Goal: Information Seeking & Learning: Learn about a topic

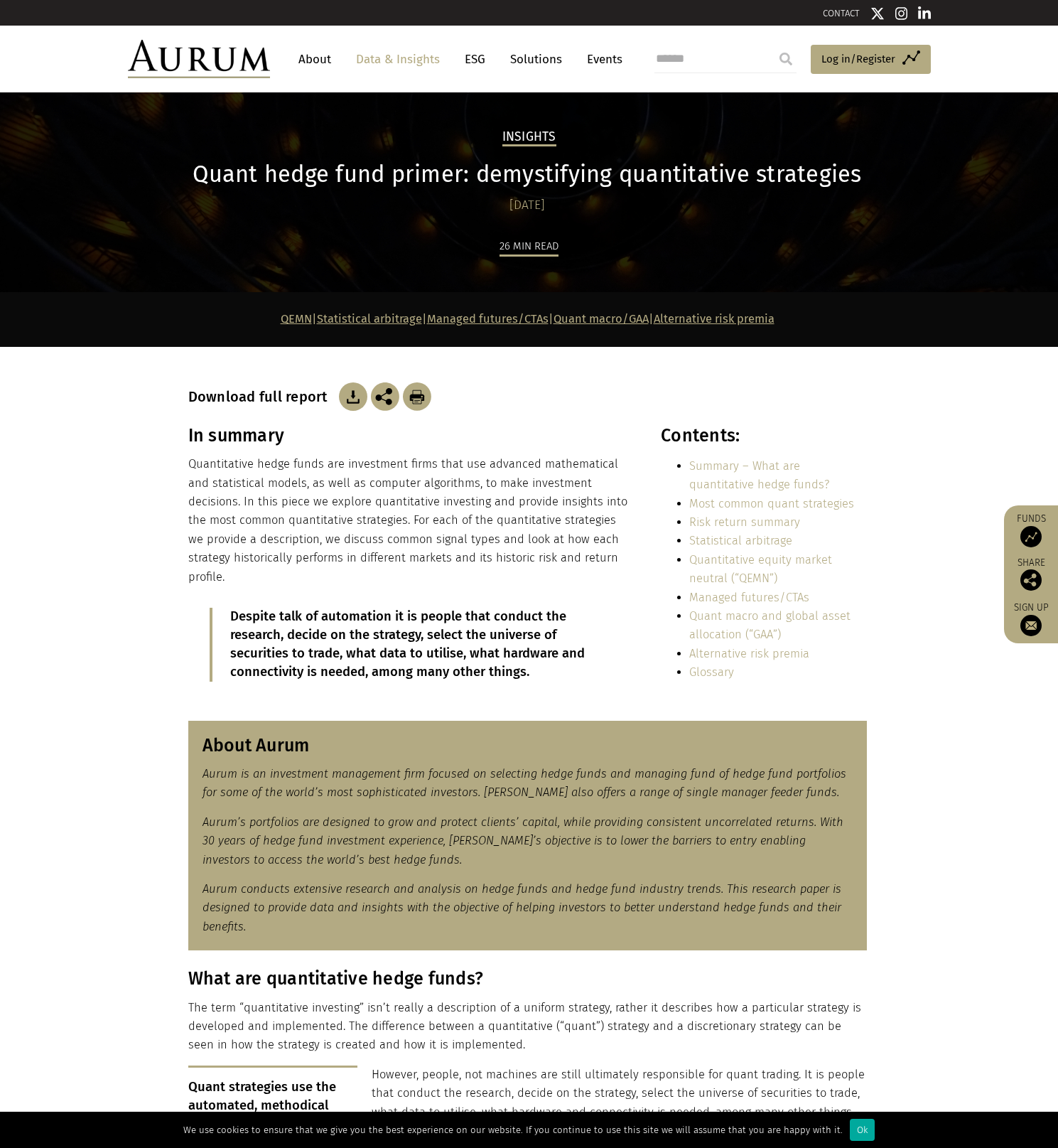
click at [230, 57] on img at bounding box center [198, 59] width 142 height 38
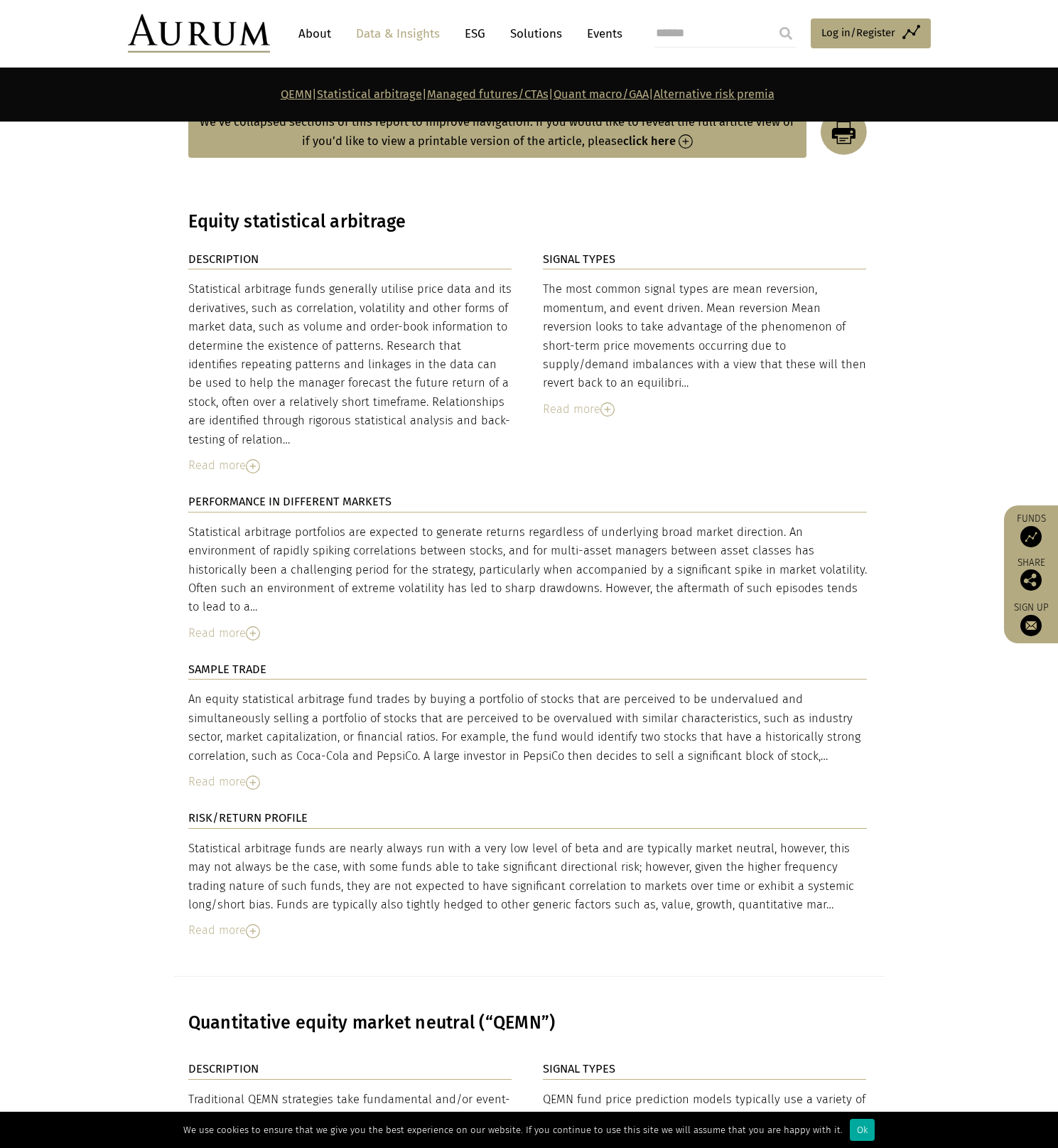
scroll to position [2185, 0]
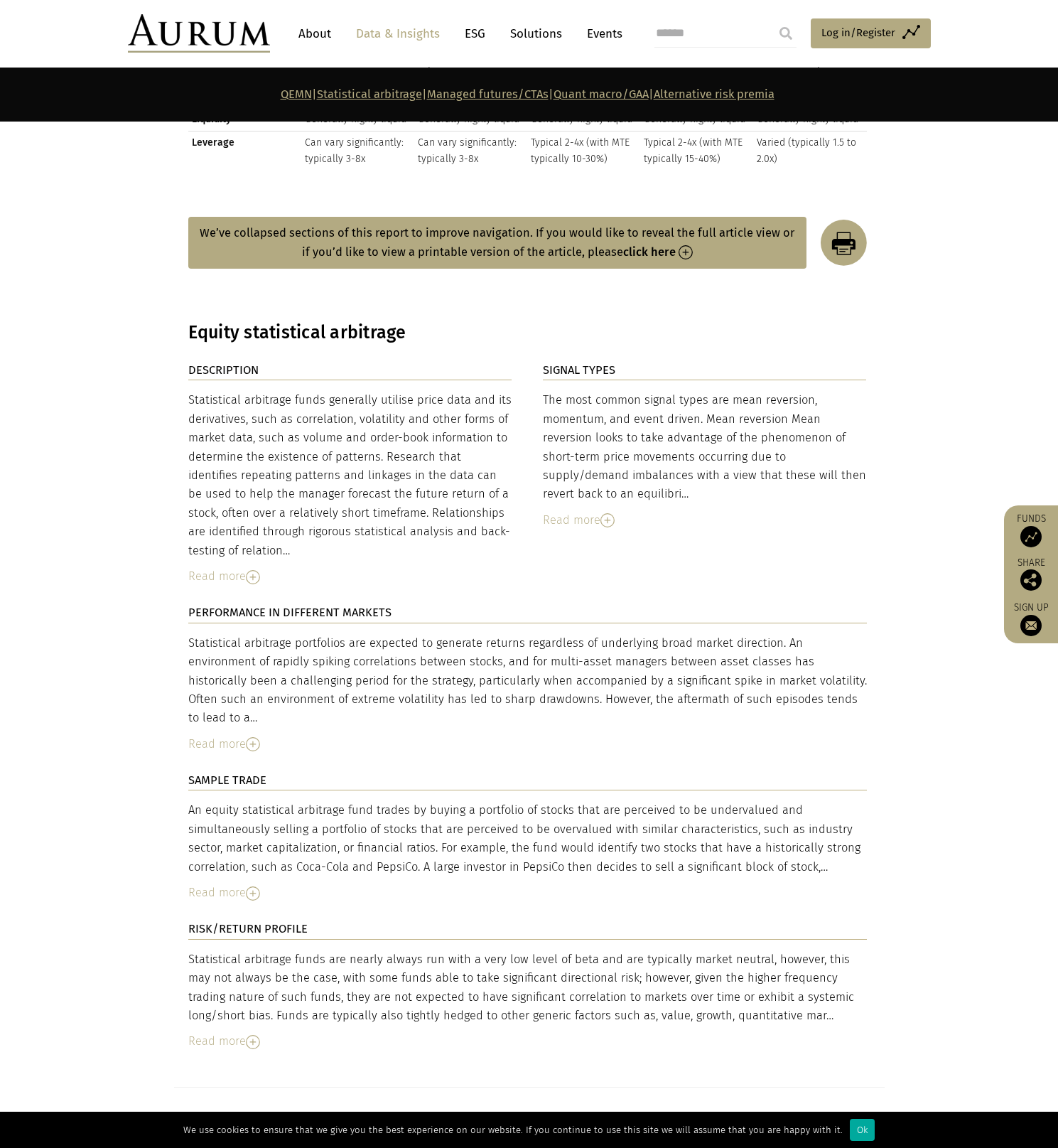
click at [591, 511] on div "Read more" at bounding box center [705, 519] width 324 height 18
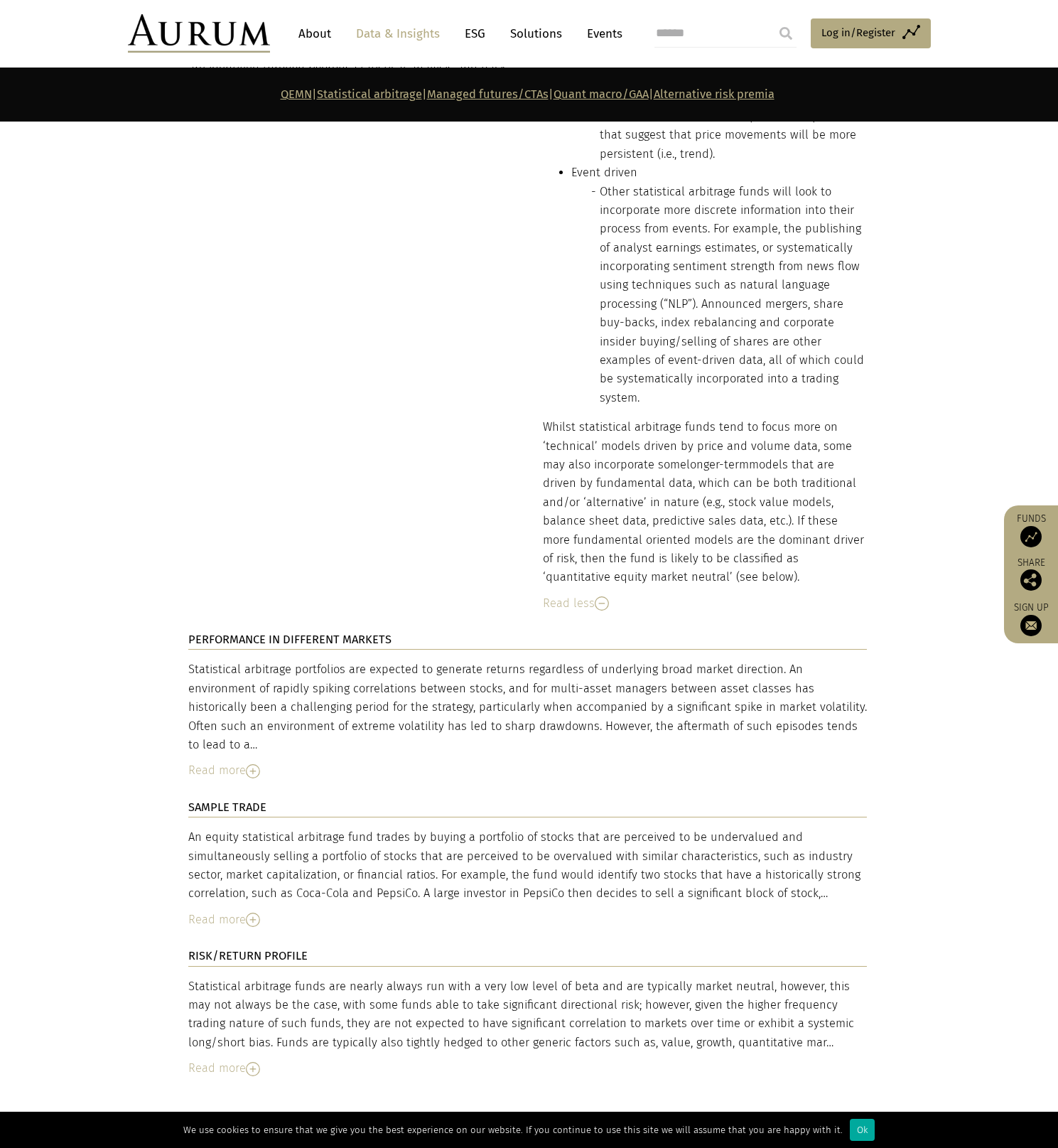
scroll to position [2789, 0]
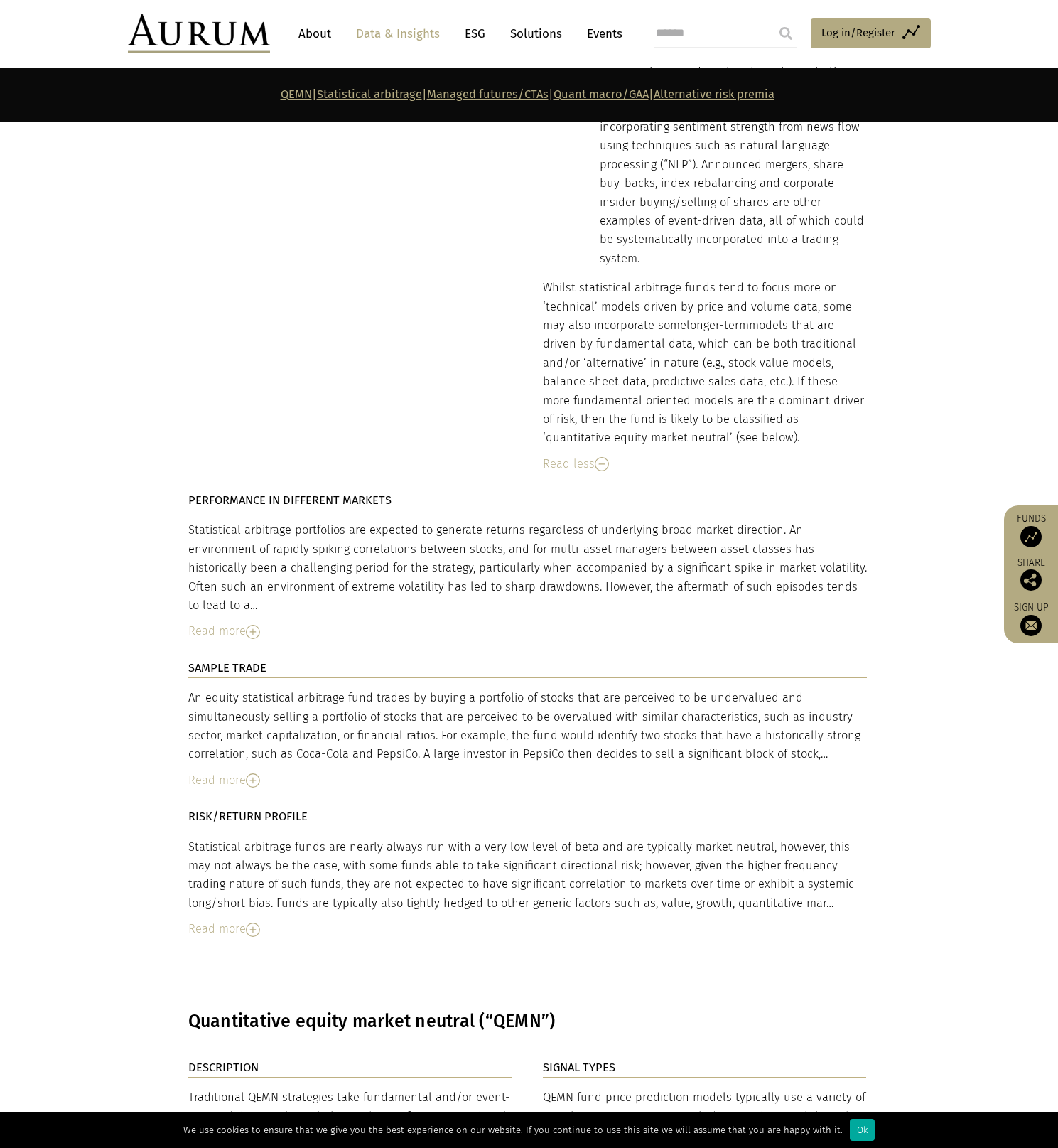
click at [420, 919] on div "Read more" at bounding box center [528, 928] width 678 height 18
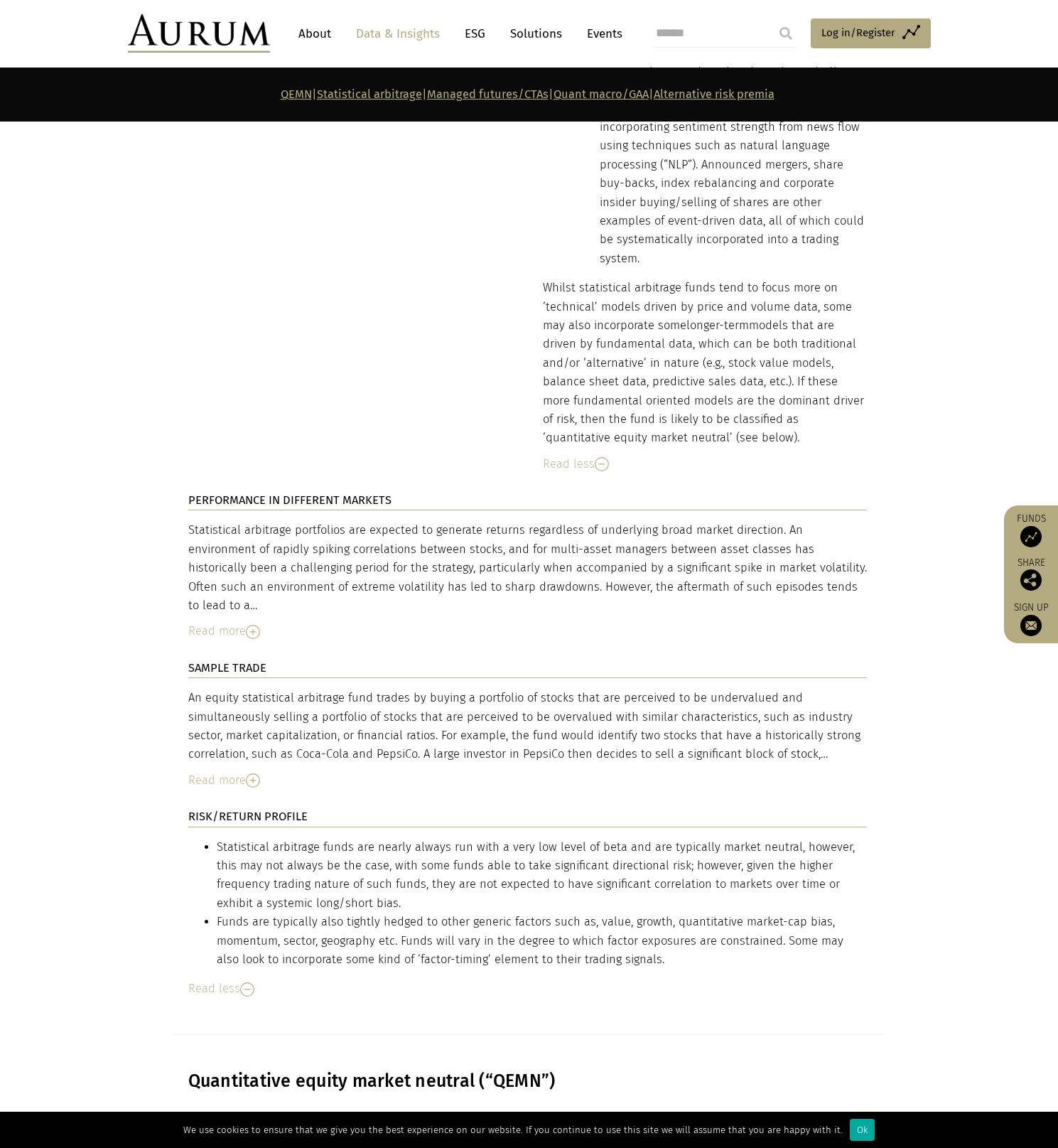
click at [223, 744] on div "SAMPLE TRADE An equity statistical arbitrage fund trades by buying a portfolio …" at bounding box center [528, 734] width 678 height 149
click at [226, 771] on div "Read more" at bounding box center [528, 779] width 678 height 18
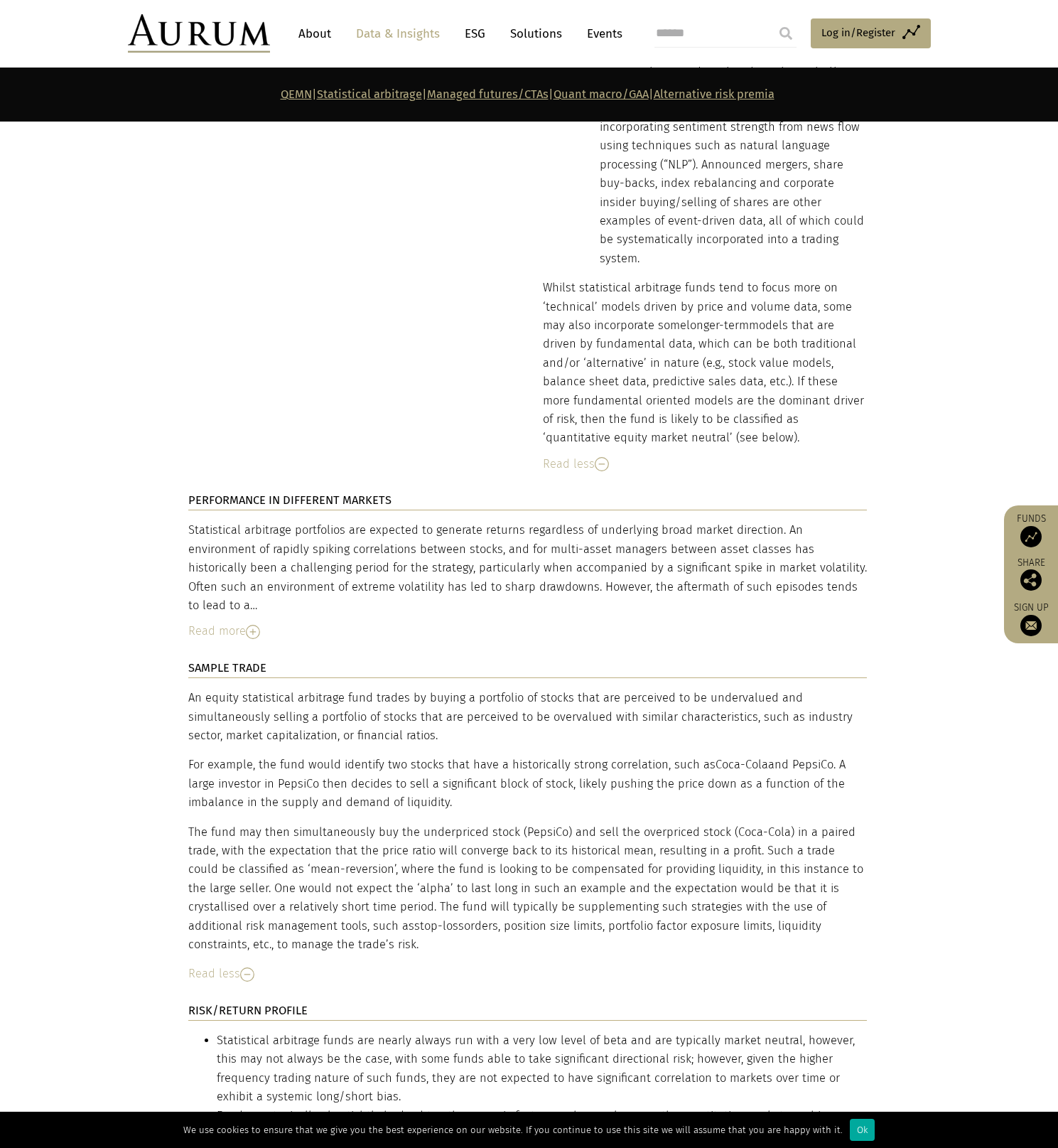
click at [219, 622] on div "Read more" at bounding box center [528, 631] width 678 height 18
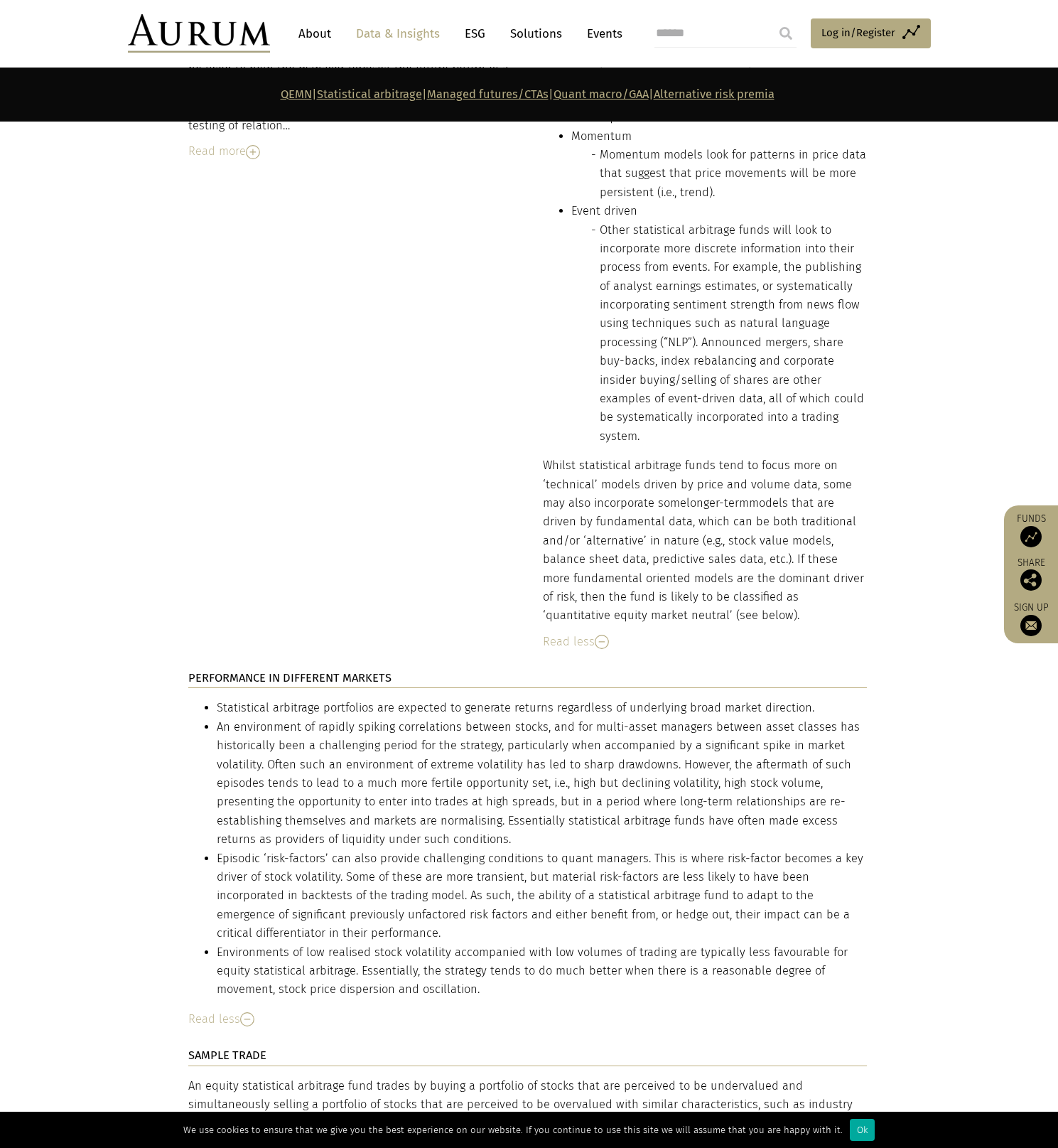
scroll to position [2318, 0]
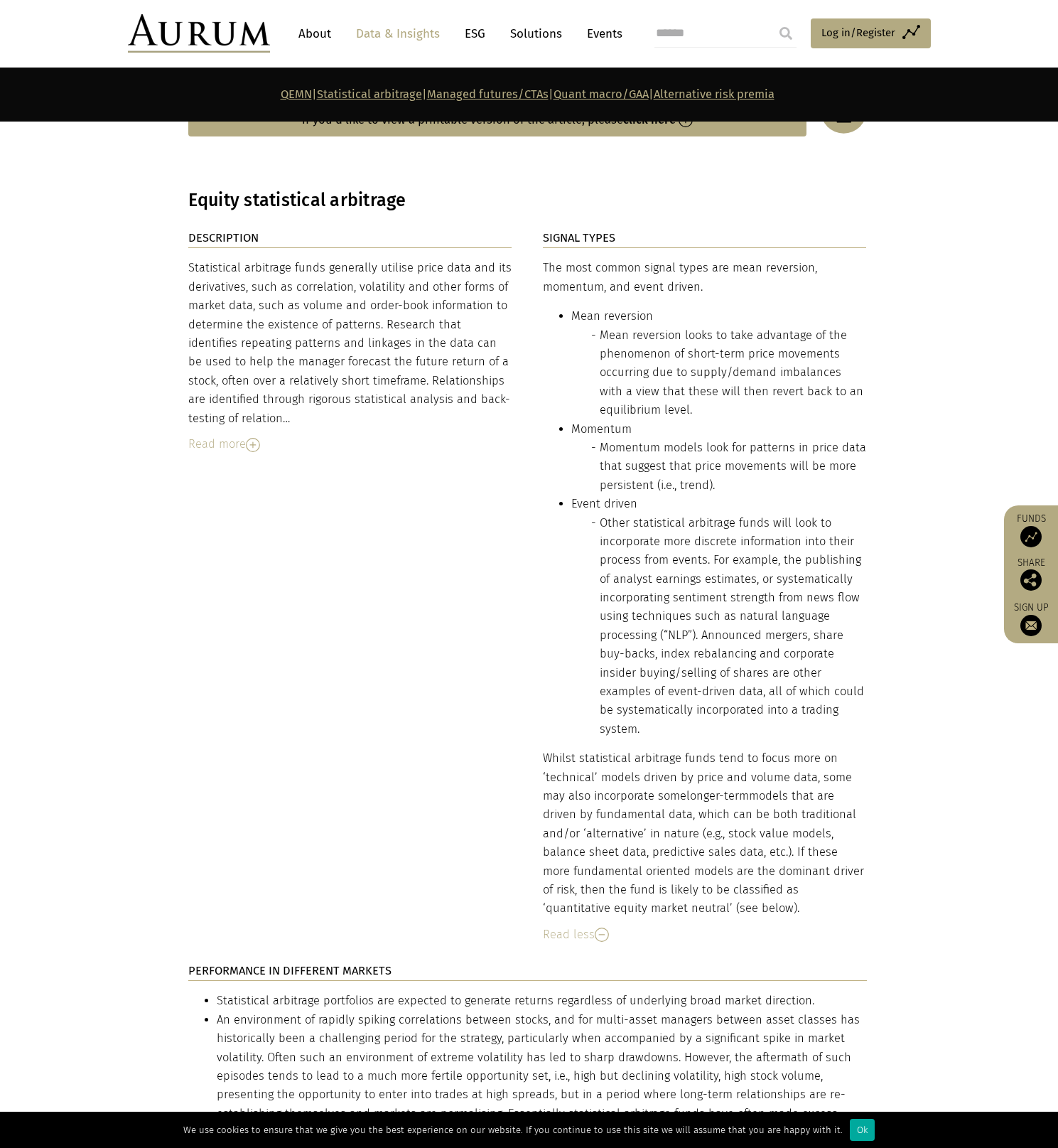
click at [206, 435] on div "Read more" at bounding box center [350, 444] width 324 height 18
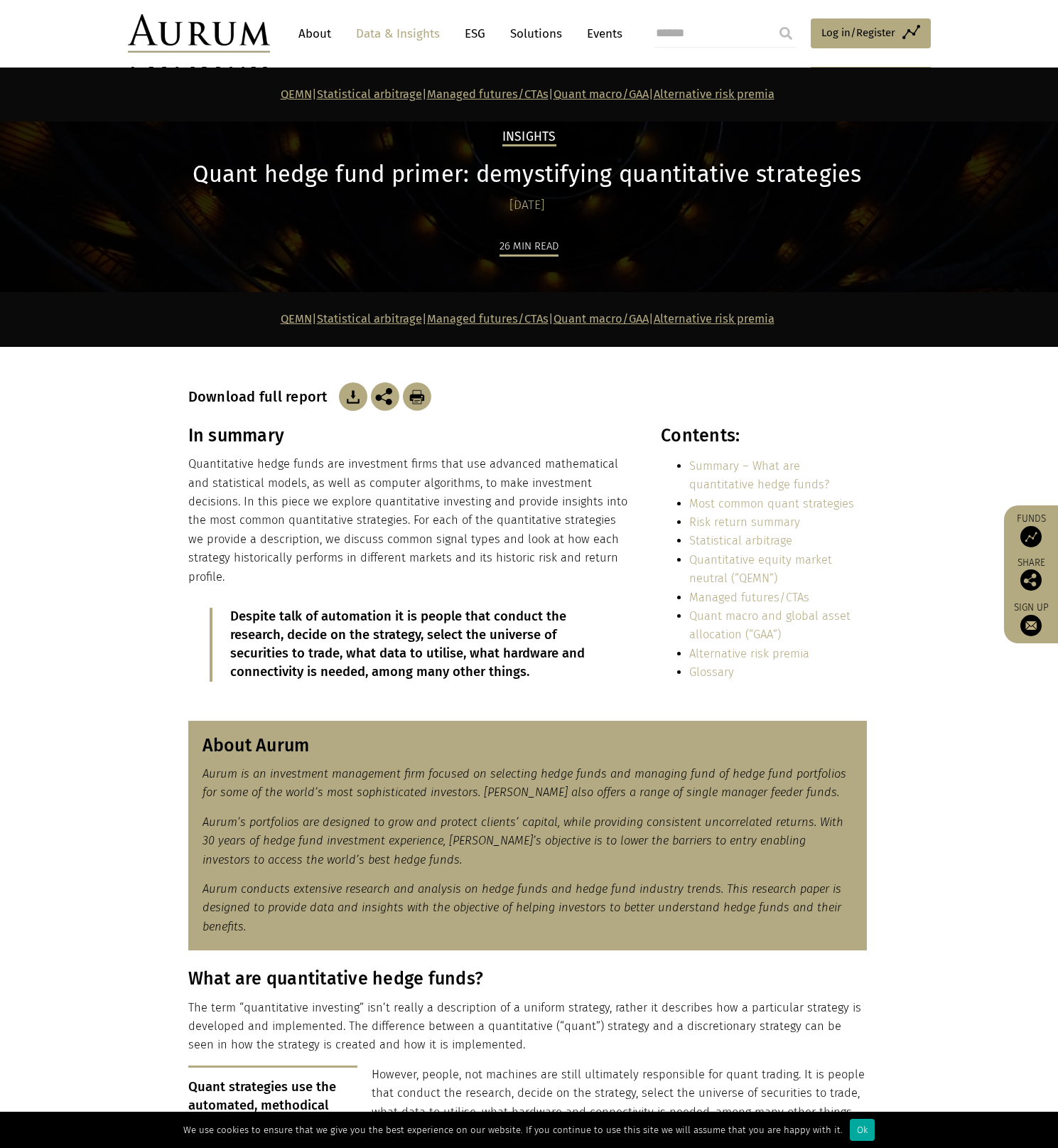
scroll to position [742, 0]
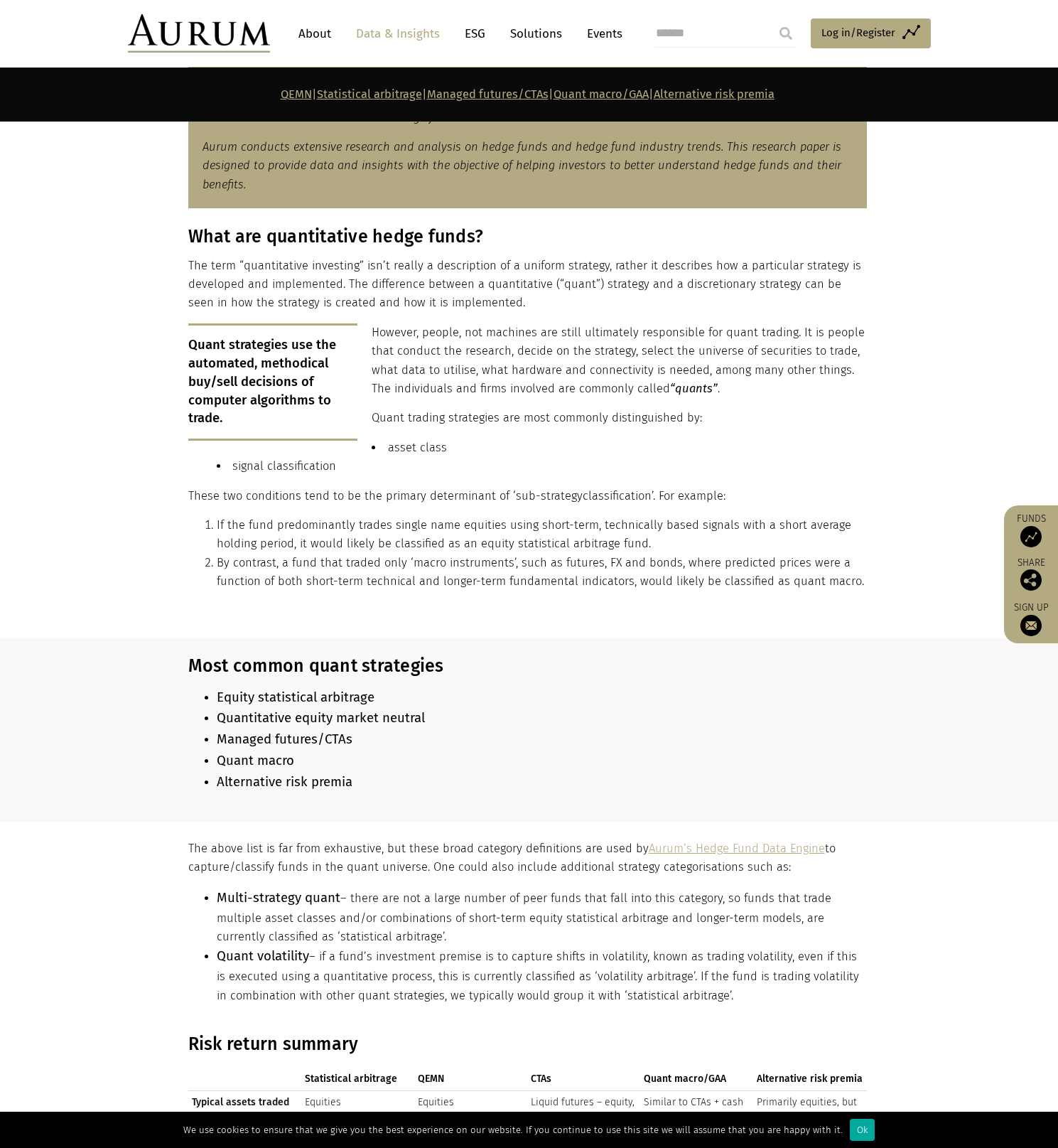
click at [389, 729] on li "Managed futures/CTAs" at bounding box center [542, 739] width 650 height 21
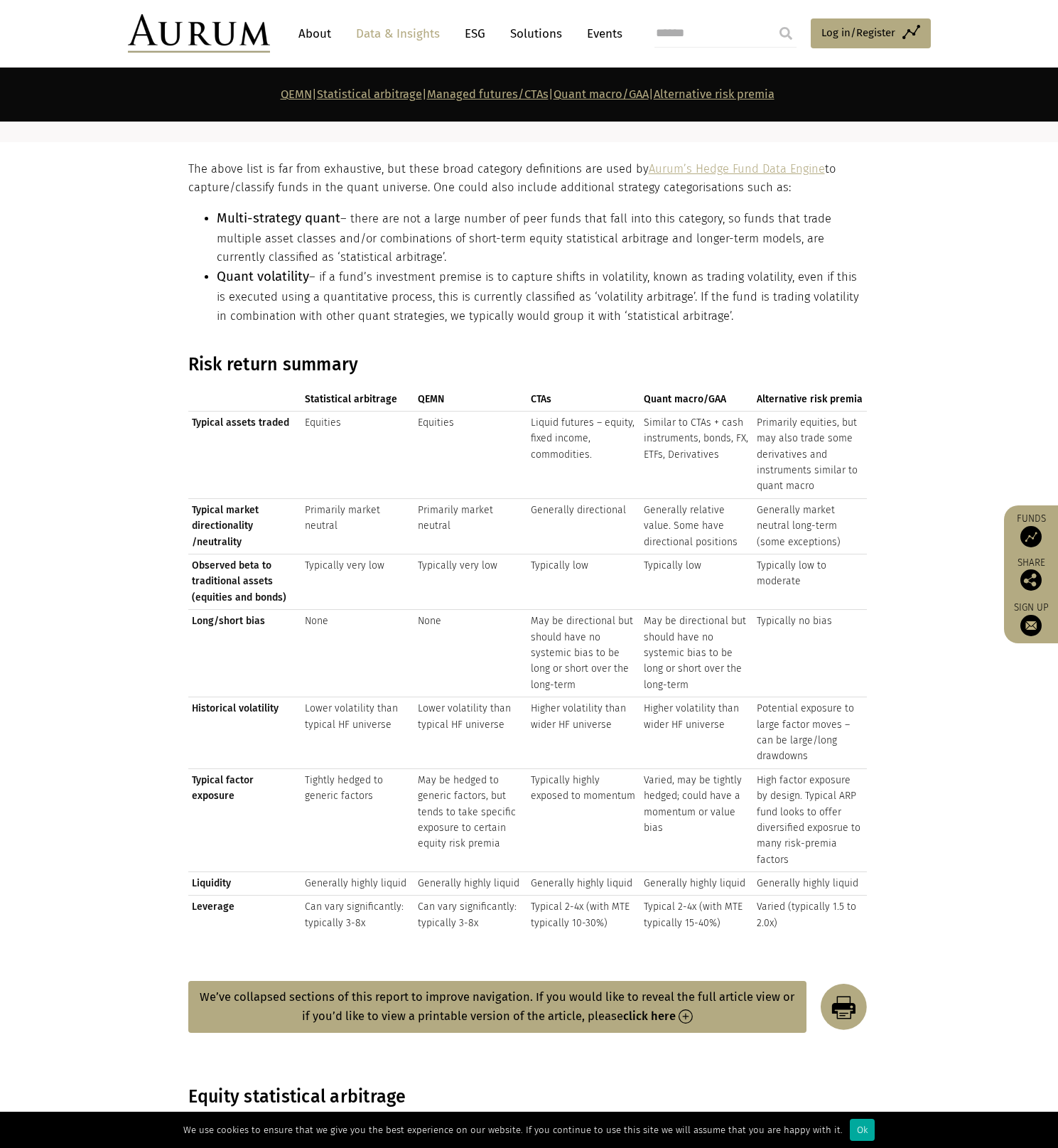
scroll to position [1551, 0]
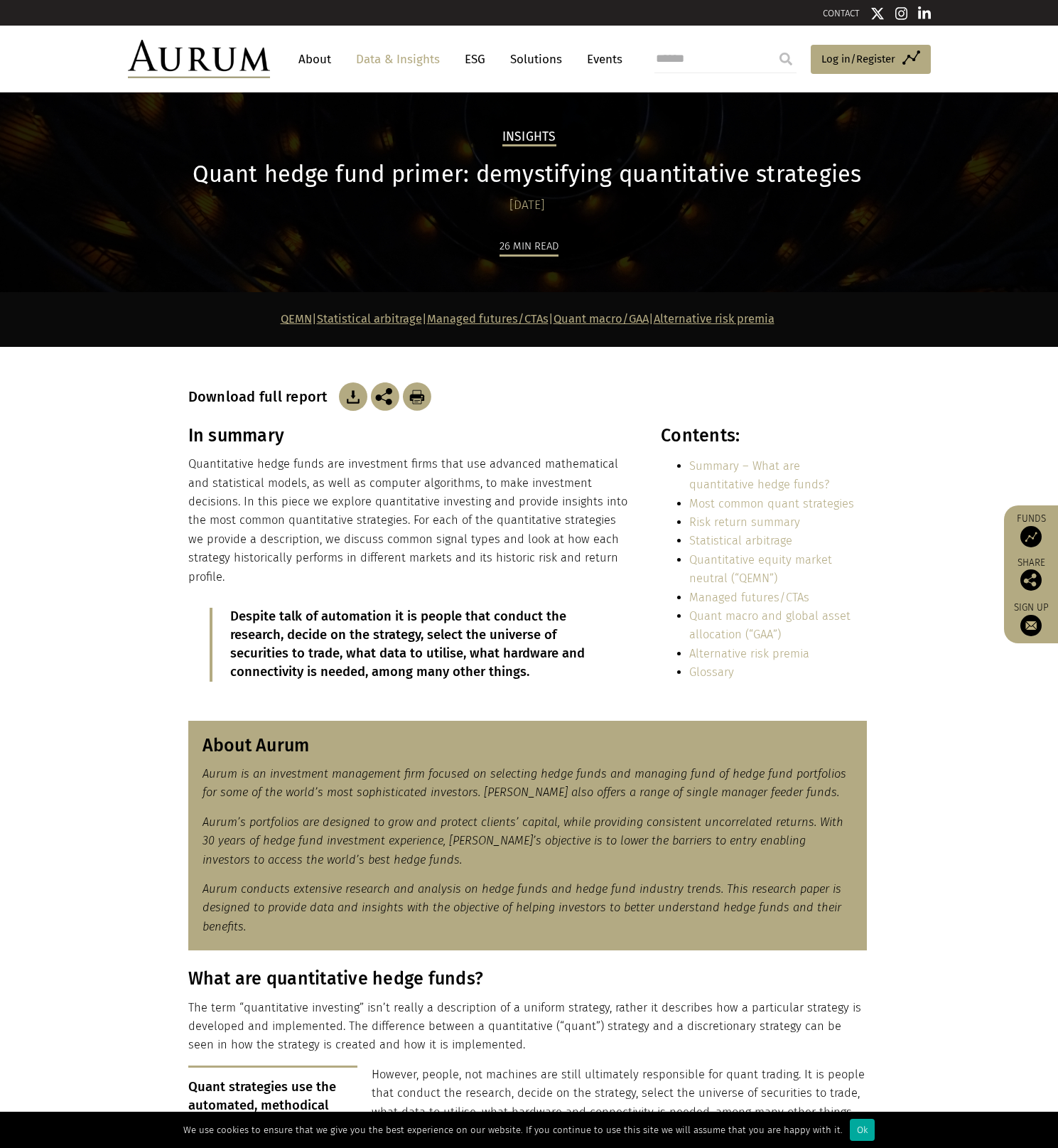
click at [314, 60] on link "About" at bounding box center [314, 59] width 47 height 27
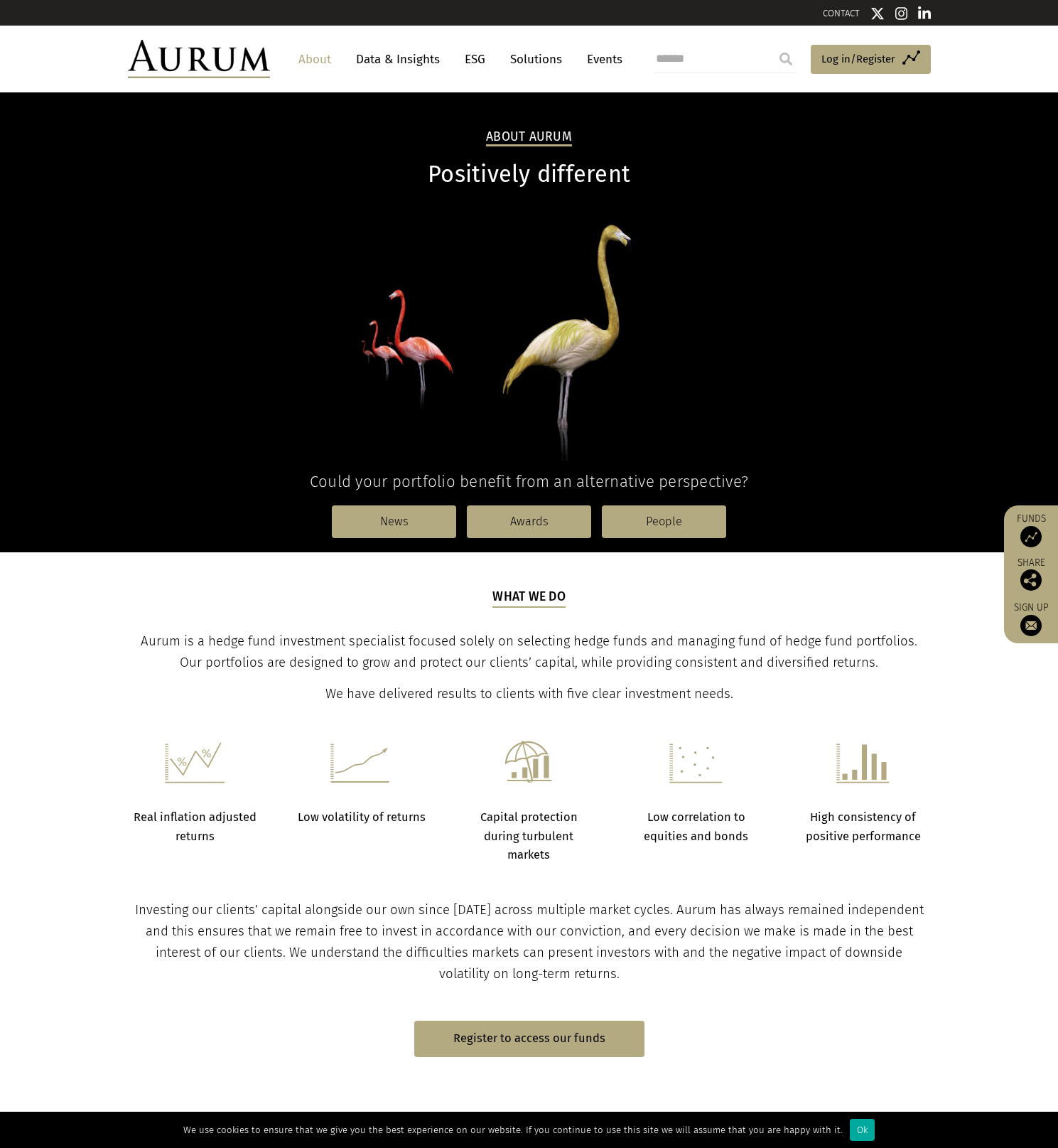
click at [398, 66] on link "Data & Insights" at bounding box center [397, 59] width 98 height 27
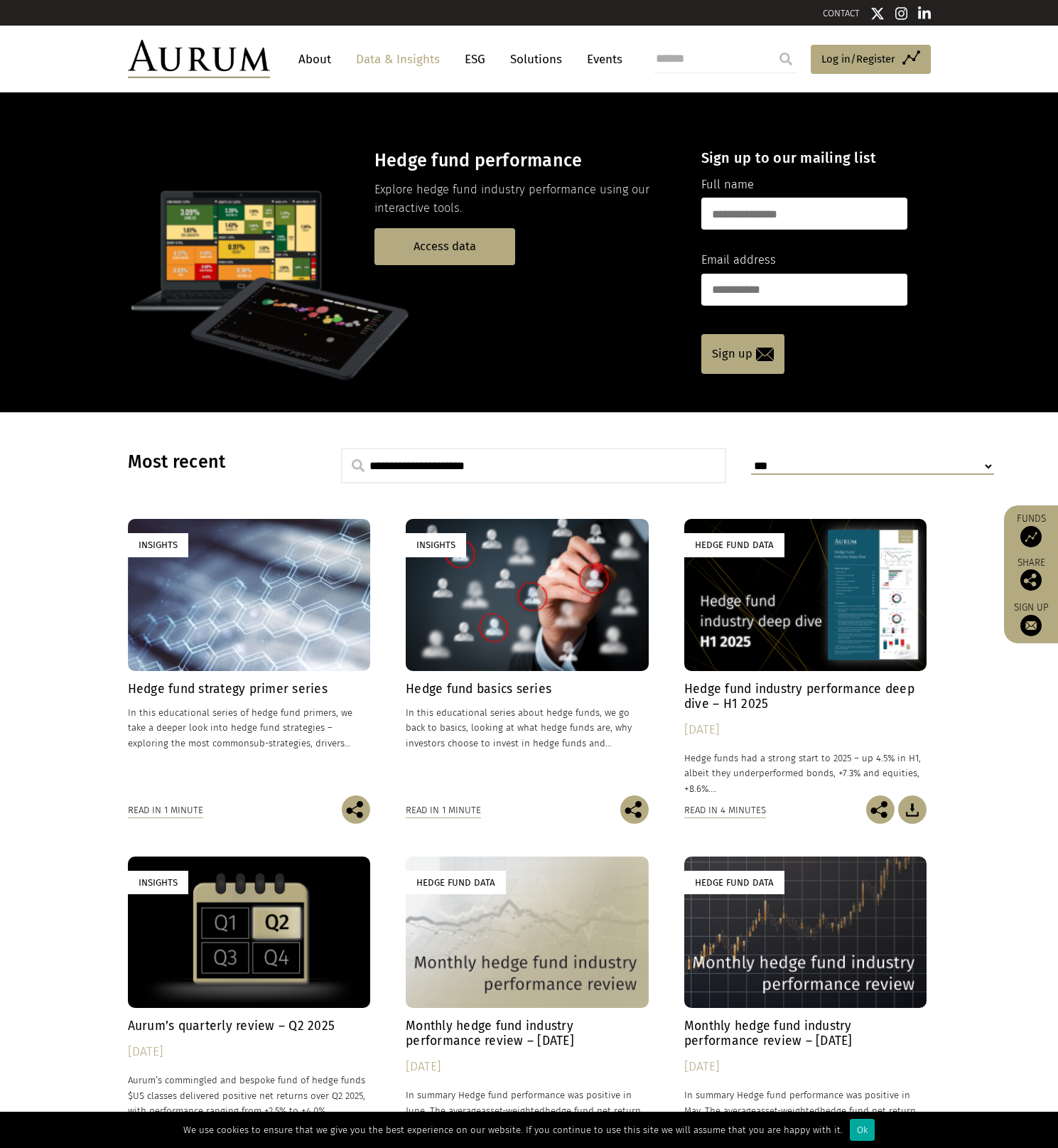
click at [341, 655] on div "Insights" at bounding box center [249, 594] width 243 height 151
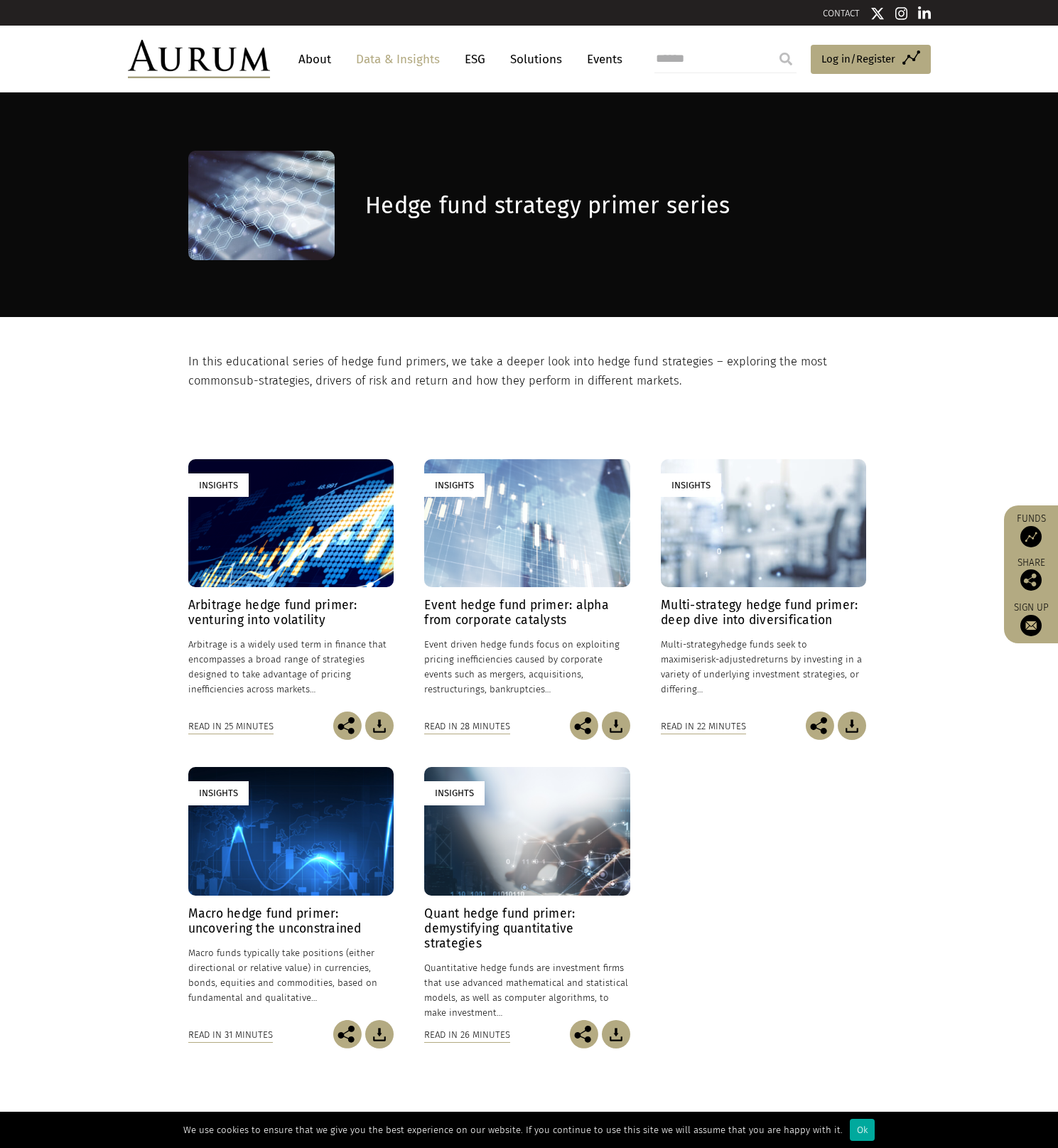
click at [307, 594] on link "Insights Arbitrage hedge fund primer: venturing into volatility [DATE] Arbitrag…" at bounding box center [291, 585] width 206 height 252
click at [284, 539] on div "Insights" at bounding box center [291, 523] width 206 height 129
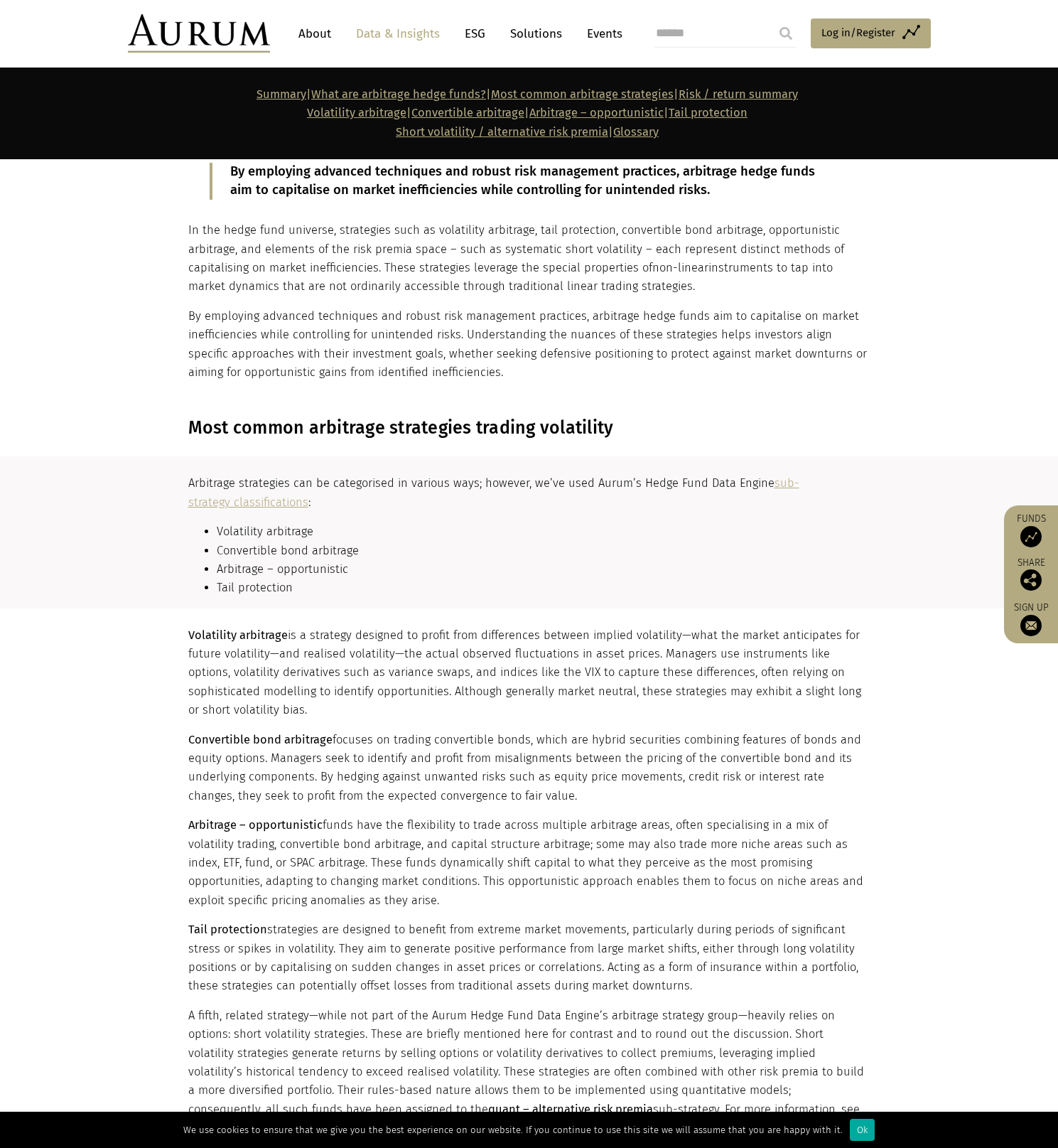
scroll to position [2113, 0]
